Goal: Find specific page/section: Find specific page/section

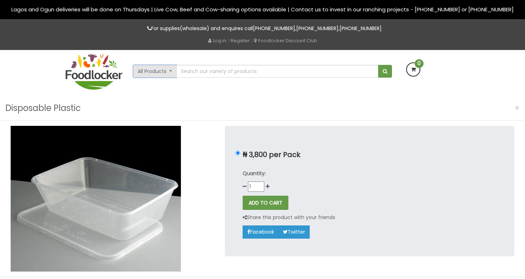
click at [150, 75] on button "All Products" at bounding box center [155, 71] width 44 height 13
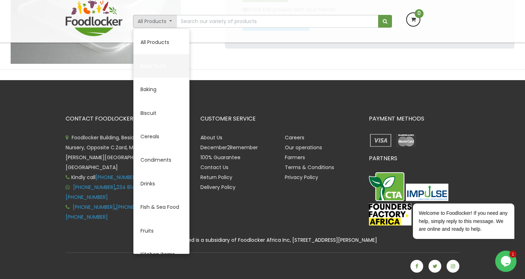
click at [163, 71] on link "Baby Food" at bounding box center [161, 65] width 56 height 23
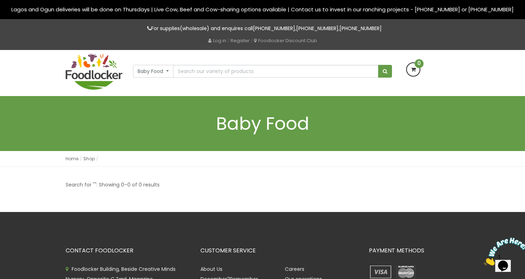
click at [113, 71] on img at bounding box center [94, 72] width 57 height 36
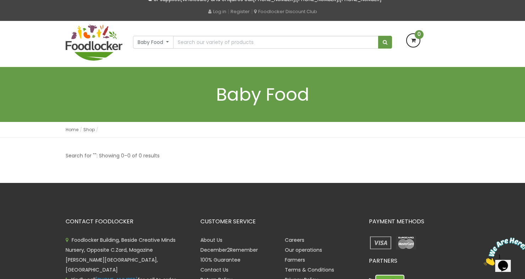
scroll to position [35, 0]
